Goal: Information Seeking & Learning: Check status

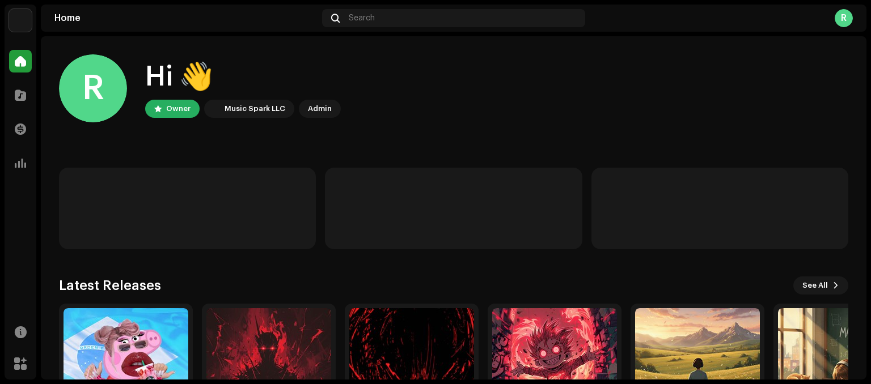
scroll to position [105, 0]
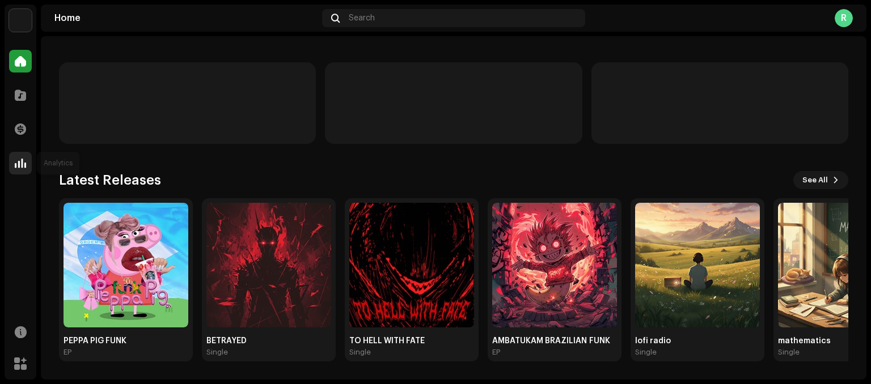
click at [16, 159] on span at bounding box center [20, 163] width 11 height 9
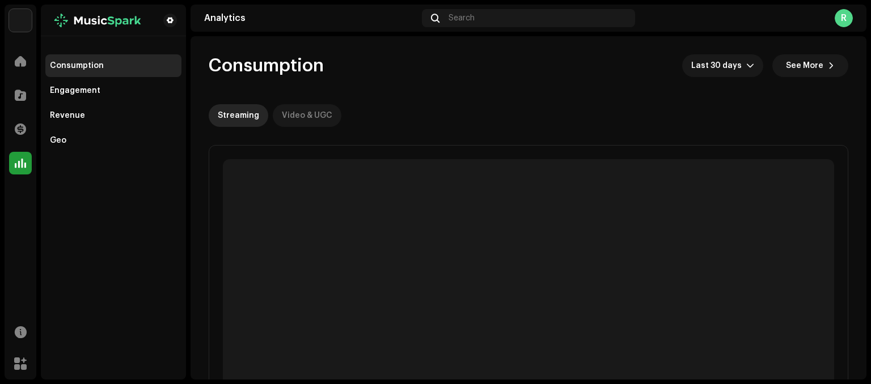
click at [311, 111] on div "Video & UGC" at bounding box center [307, 115] width 50 height 23
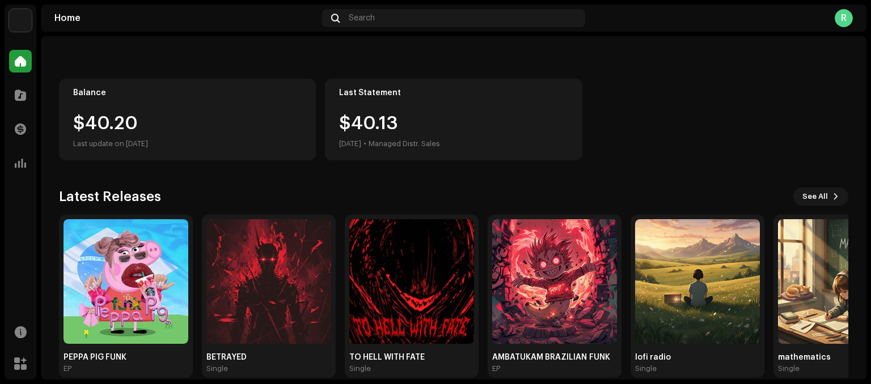
scroll to position [105, 0]
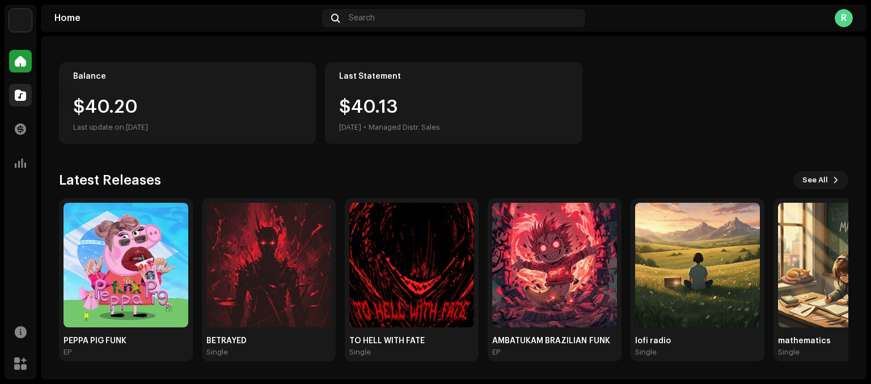
click at [26, 94] on div at bounding box center [20, 95] width 23 height 23
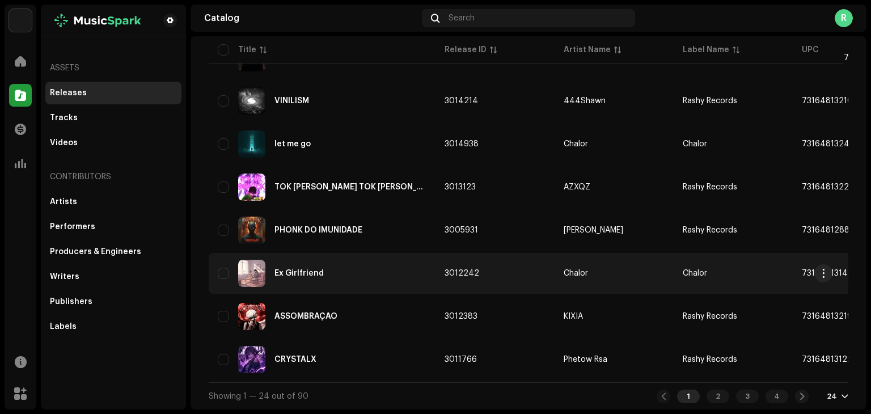
scroll to position [836, 0]
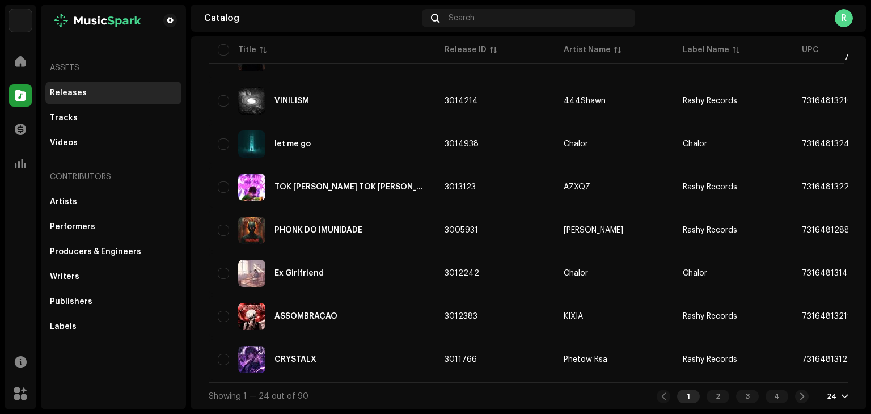
click at [7, 63] on div "Home" at bounding box center [21, 61] width 32 height 32
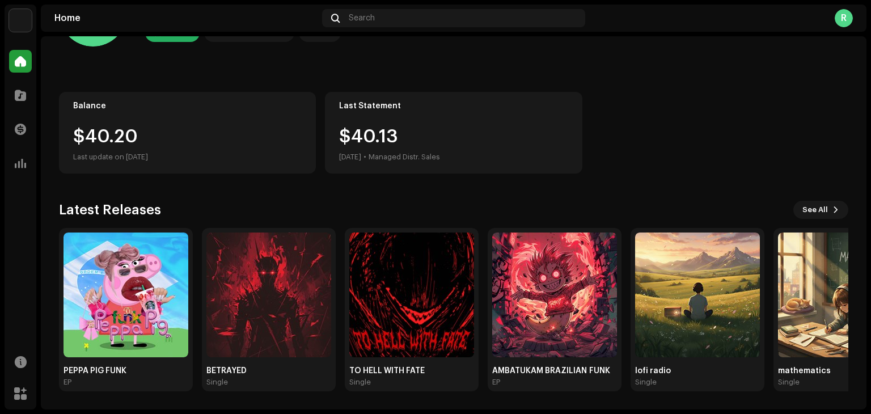
scroll to position [76, 0]
